Goal: Transaction & Acquisition: Purchase product/service

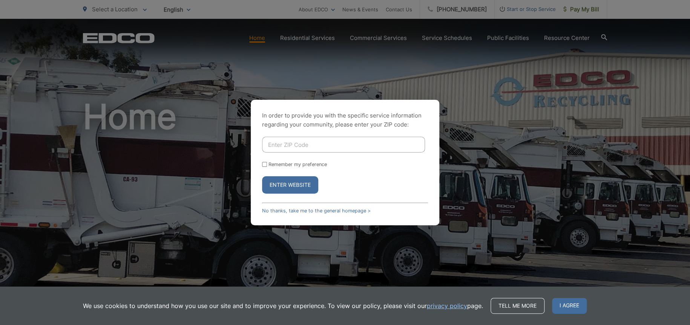
click at [307, 147] on input "Enter ZIP Code" at bounding box center [343, 145] width 163 height 16
type input "92130"
click at [302, 181] on button "Enter Website" at bounding box center [290, 184] width 56 height 17
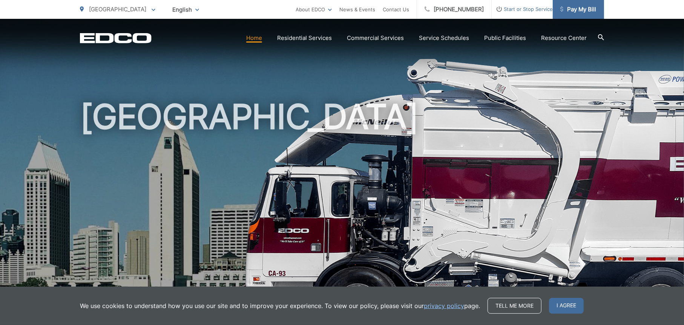
click at [567, 10] on span "Pay My Bill" at bounding box center [578, 9] width 36 height 9
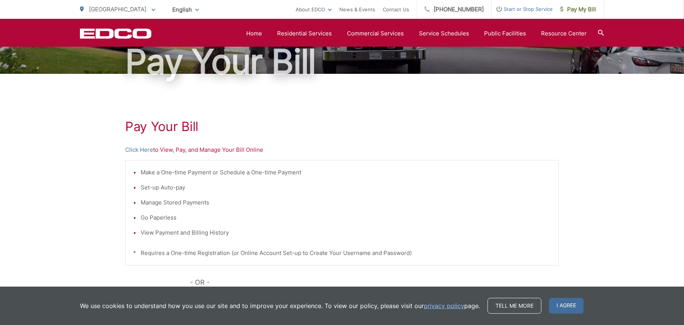
scroll to position [75, 0]
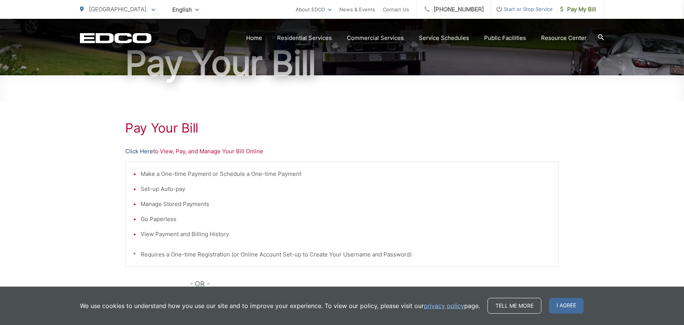
click at [138, 152] on link "Click Here" at bounding box center [139, 151] width 28 height 9
